Goal: Task Accomplishment & Management: Manage account settings

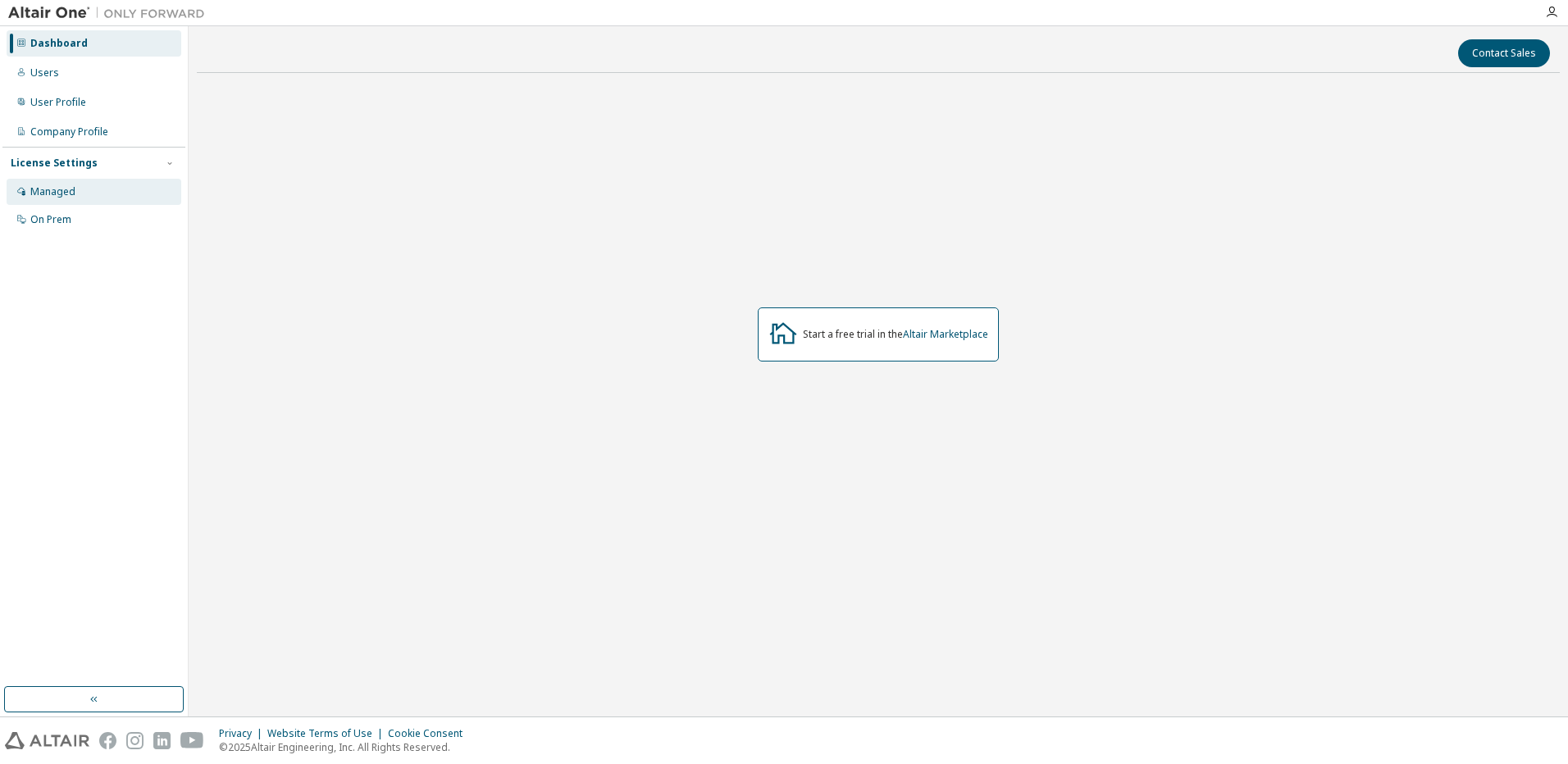
click at [87, 188] on div "Managed" at bounding box center [95, 192] width 175 height 26
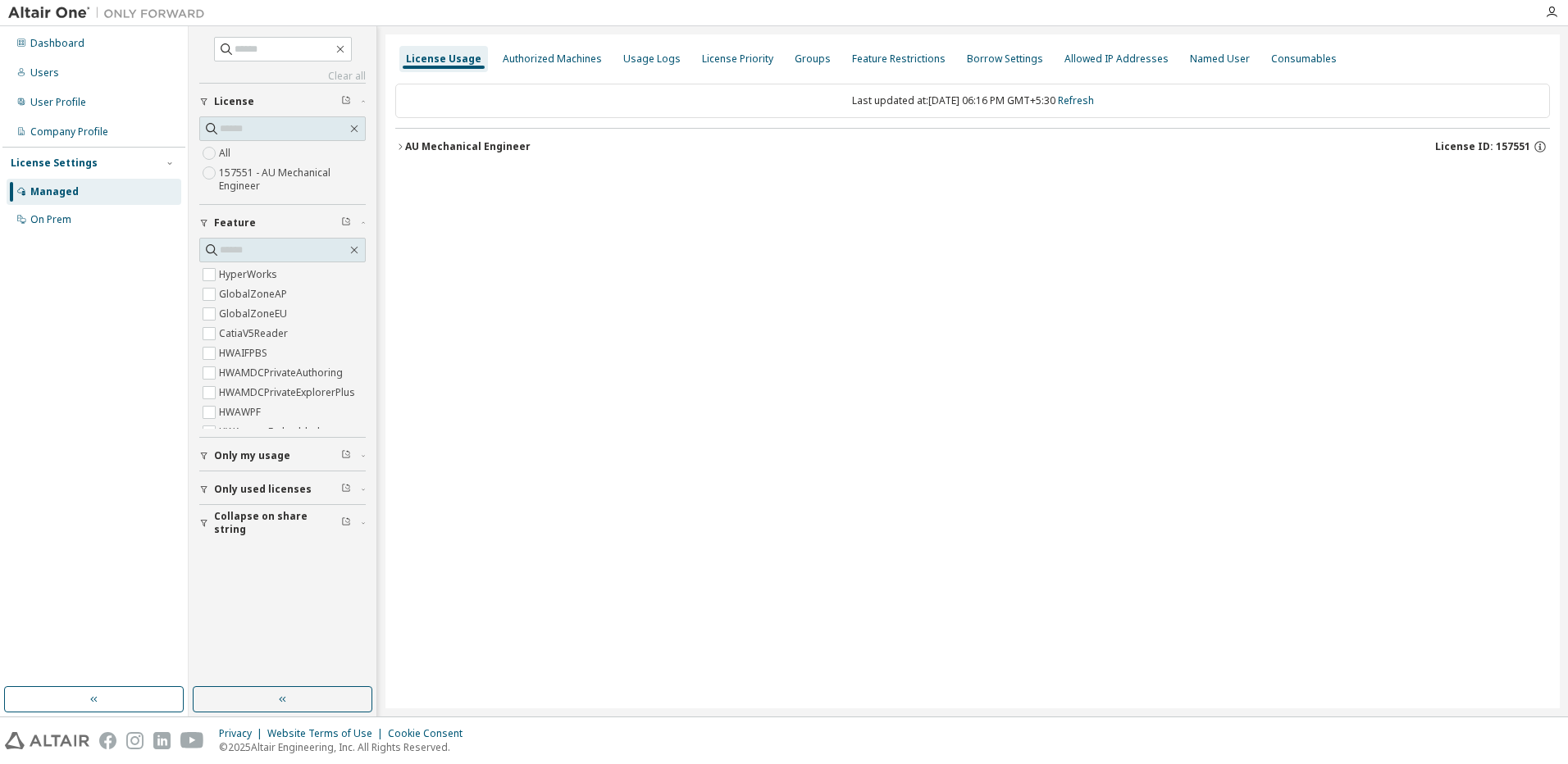
click at [404, 146] on icon "button" at bounding box center [400, 147] width 10 height 10
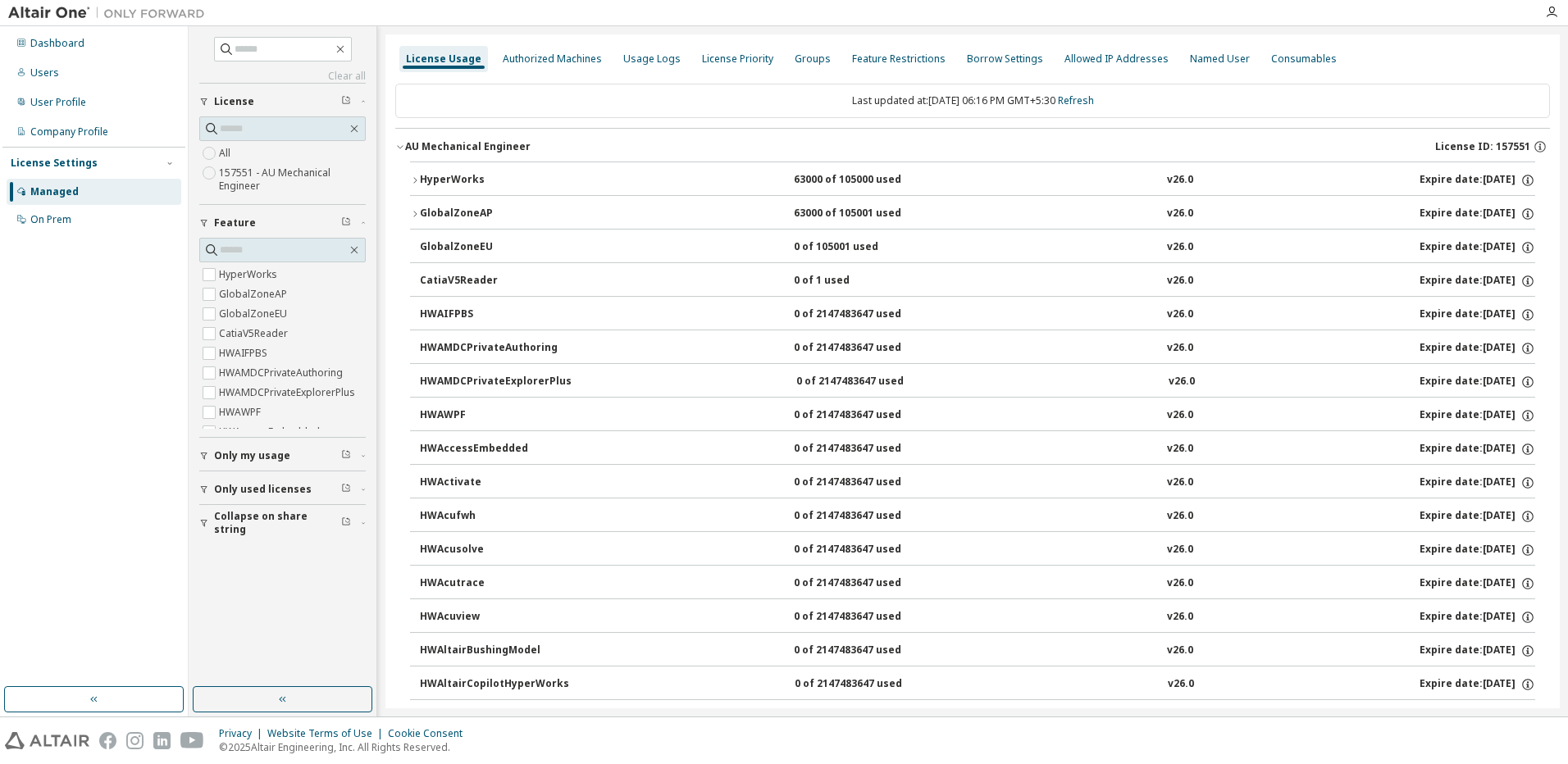
click at [412, 182] on icon "button" at bounding box center [415, 180] width 10 height 10
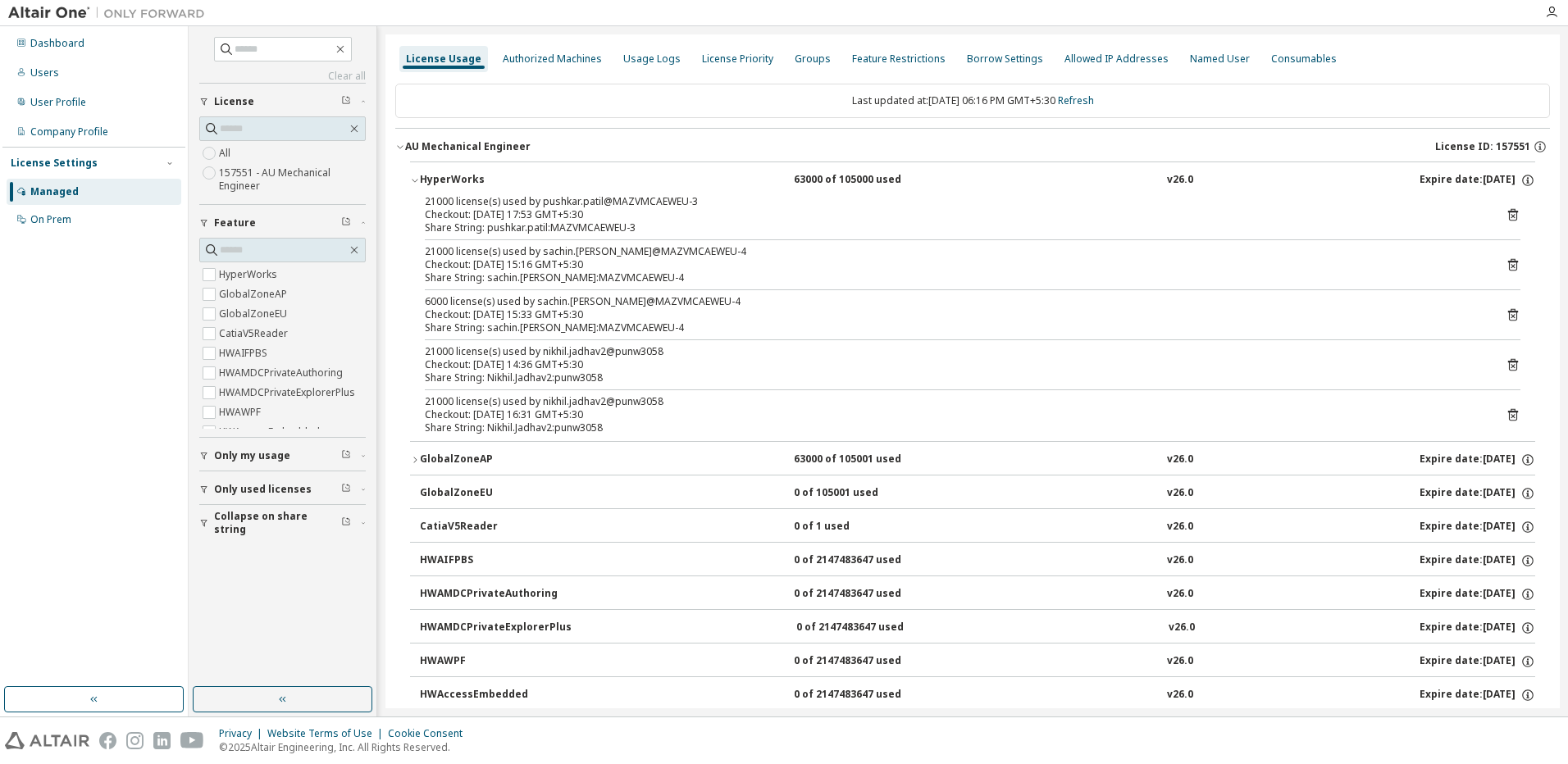
click at [1546, 21] on div at bounding box center [1551, 12] width 33 height 25
click at [1548, 18] on icon "button" at bounding box center [1551, 12] width 13 height 13
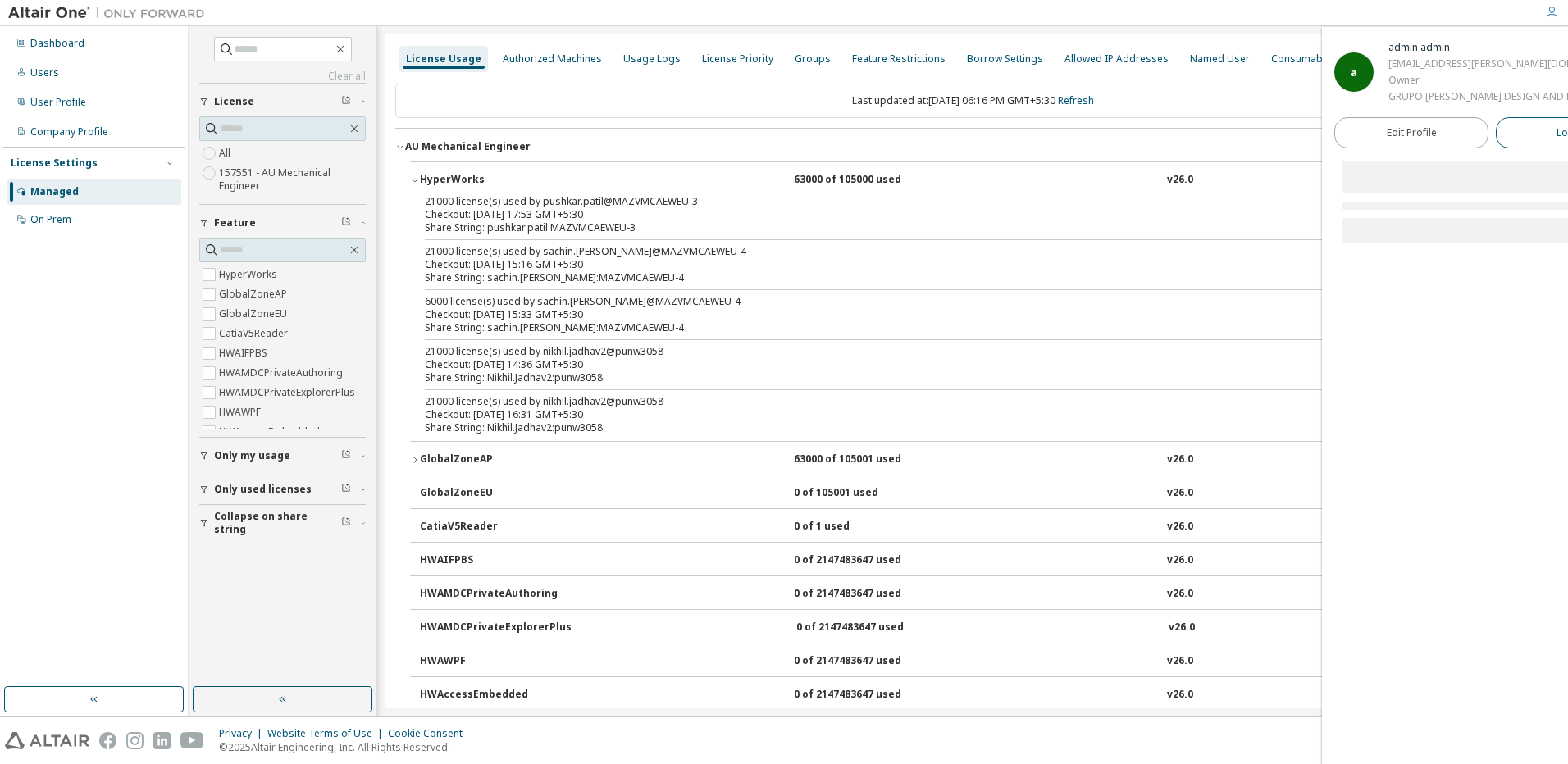
click at [1518, 137] on button "Logout" at bounding box center [1573, 132] width 154 height 31
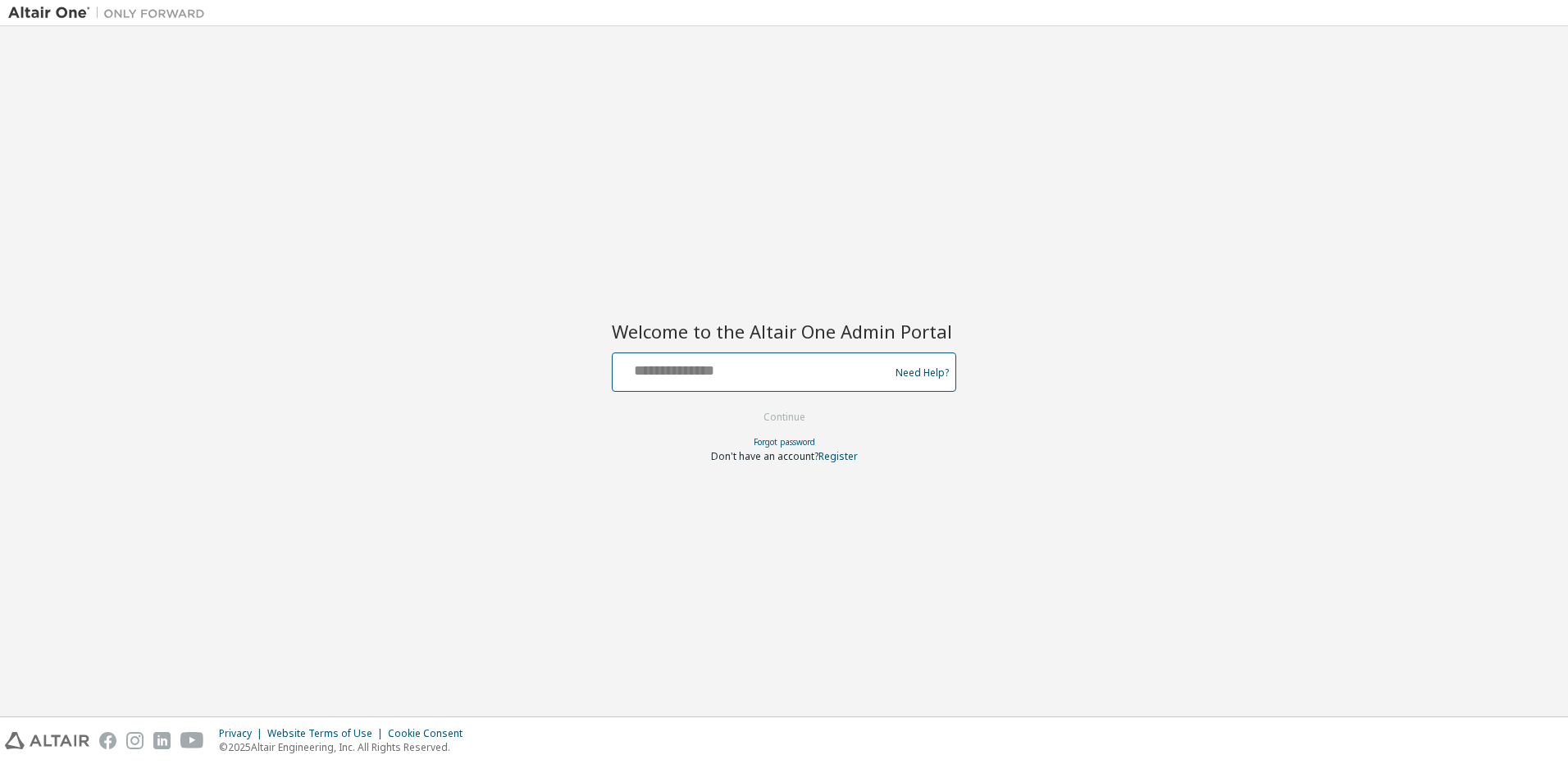
click at [724, 371] on input "text" at bounding box center [753, 369] width 269 height 24
type input "**********"
click at [804, 417] on button "Continue" at bounding box center [784, 417] width 77 height 25
